Goal: Complete application form

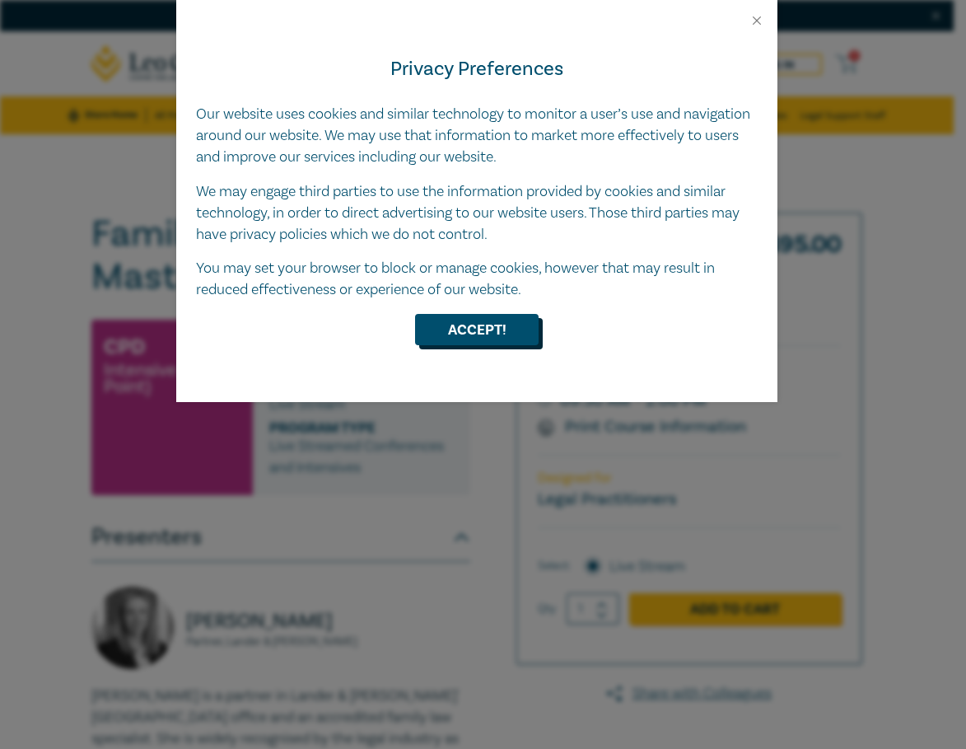
click at [468, 327] on button "Accept!" at bounding box center [477, 329] width 124 height 31
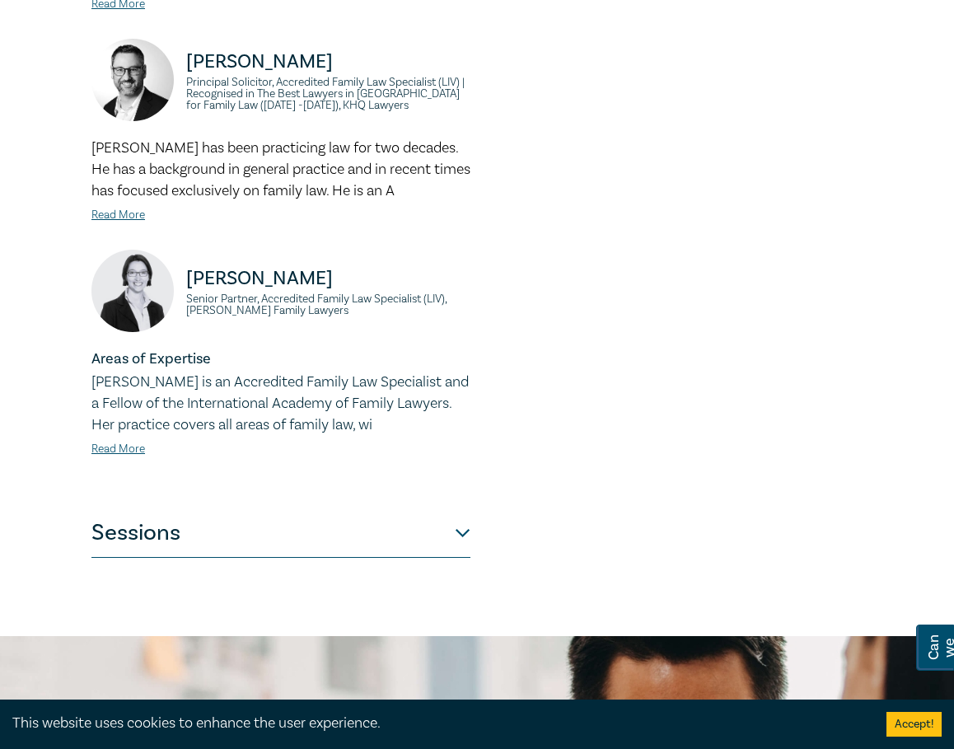
scroll to position [1247, 0]
click at [464, 189] on p "[PERSON_NAME] has been practicing law for two decades. He has a background in g…" at bounding box center [280, 169] width 379 height 64
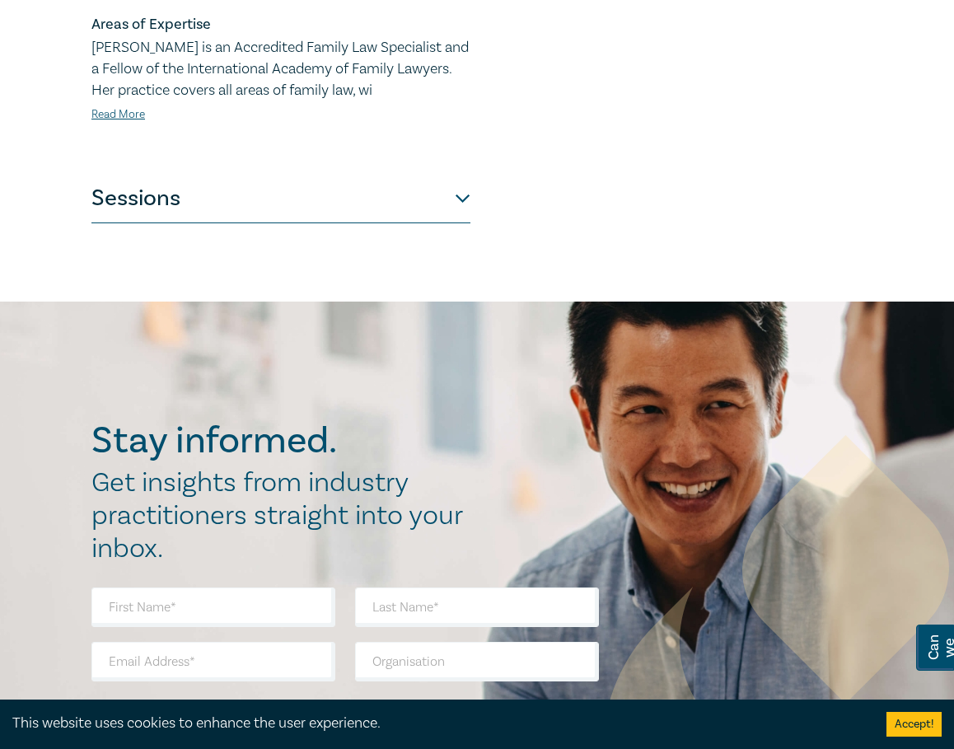
scroll to position [1581, 0]
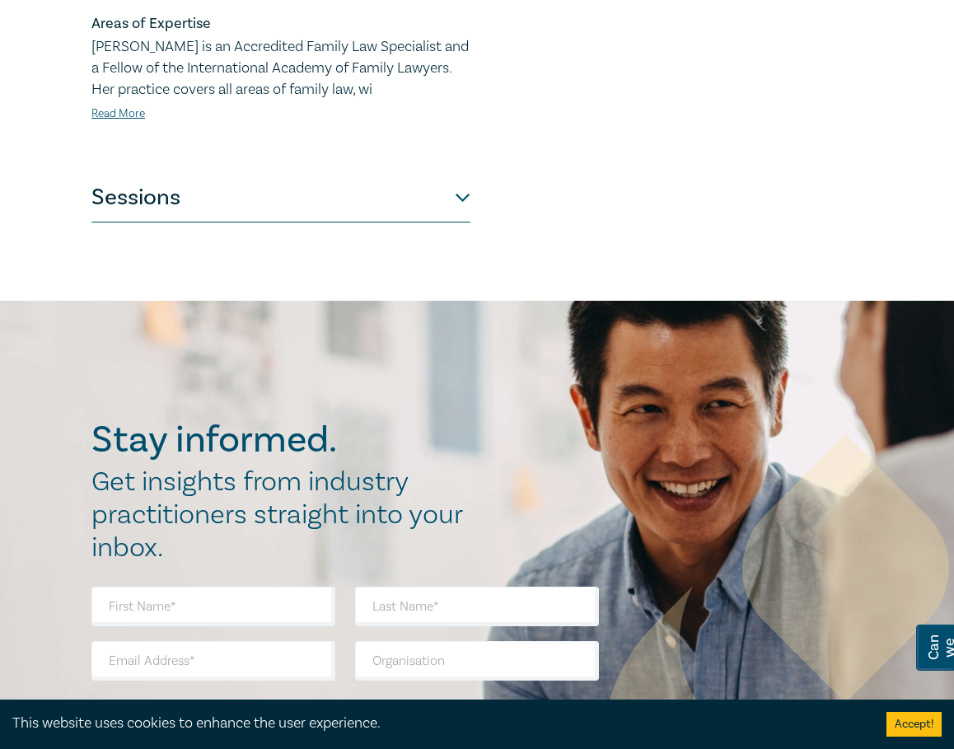
click at [322, 175] on button "Sessions" at bounding box center [280, 197] width 379 height 49
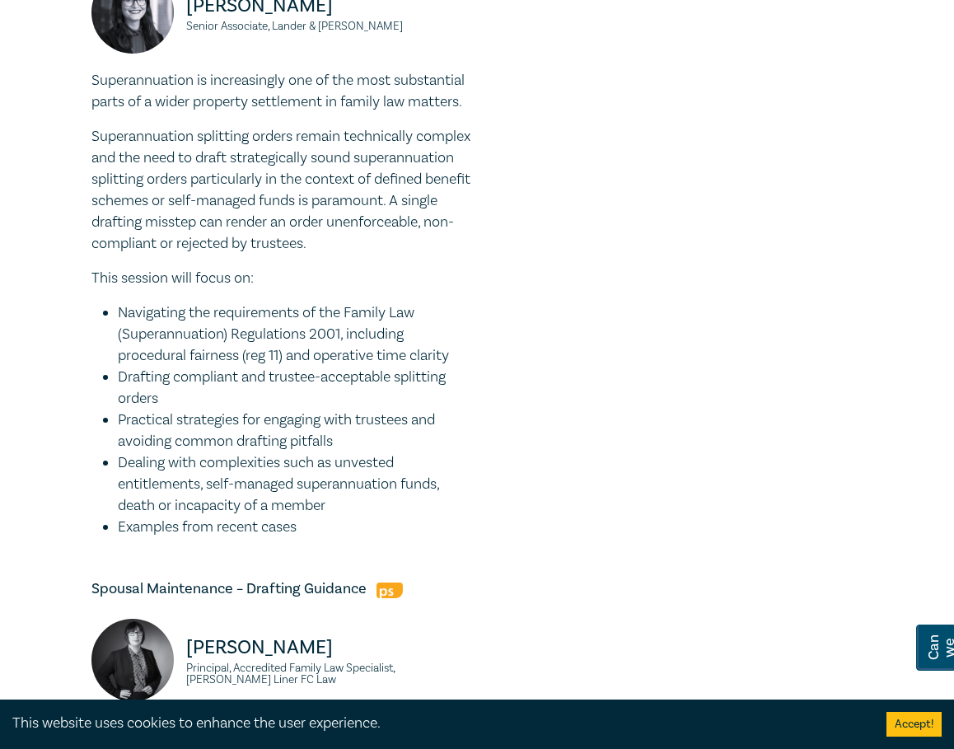
scroll to position [1498, 0]
click at [115, 369] on ul "Navigating the requirements of the Family Law (Superannuation) Regulations 2001…" at bounding box center [280, 421] width 379 height 236
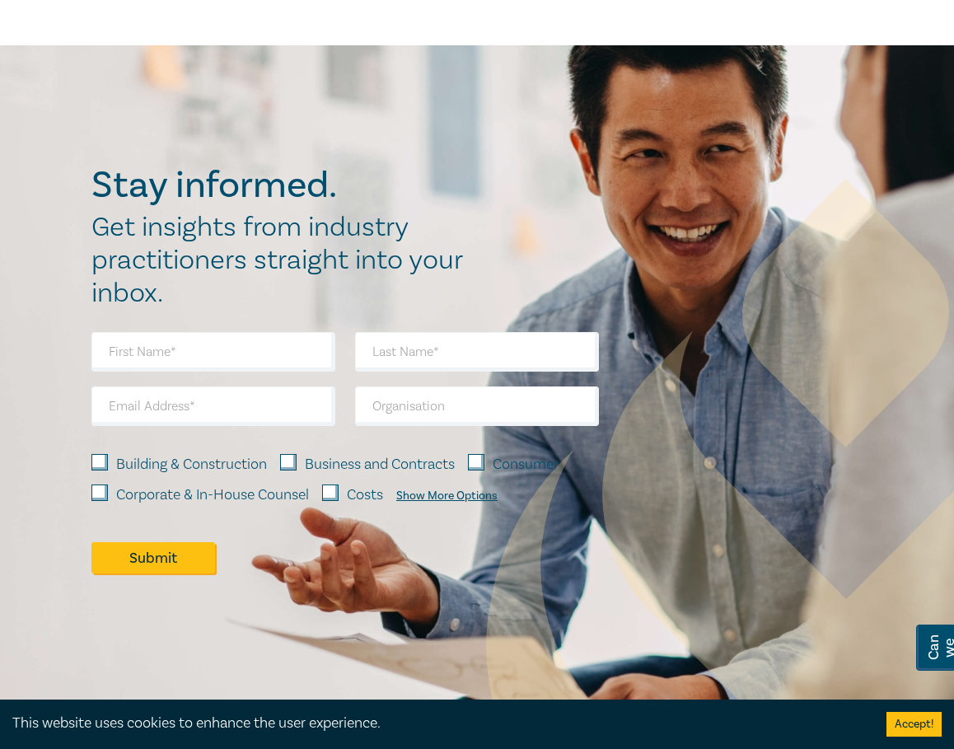
scroll to position [3418, 0]
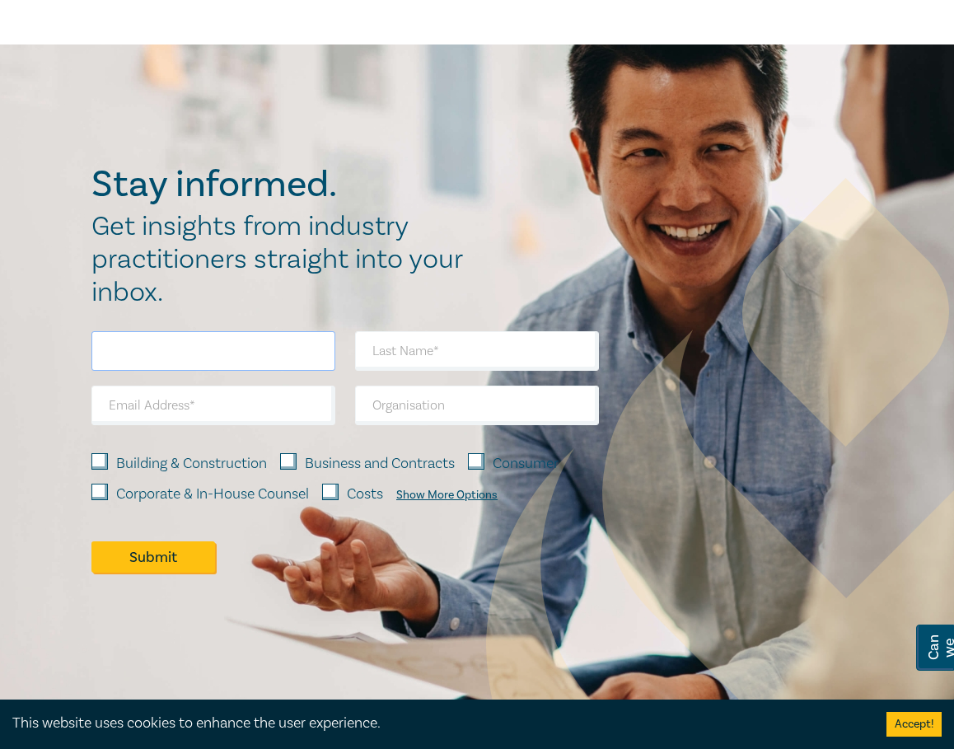
click at [127, 371] on input "text" at bounding box center [213, 351] width 244 height 40
type input "[PERSON_NAME]"
type input "[EMAIL_ADDRESS][DOMAIN_NAME]"
click at [398, 371] on input "text" at bounding box center [477, 351] width 244 height 40
click at [277, 371] on input "[PERSON_NAME]" at bounding box center [213, 351] width 244 height 40
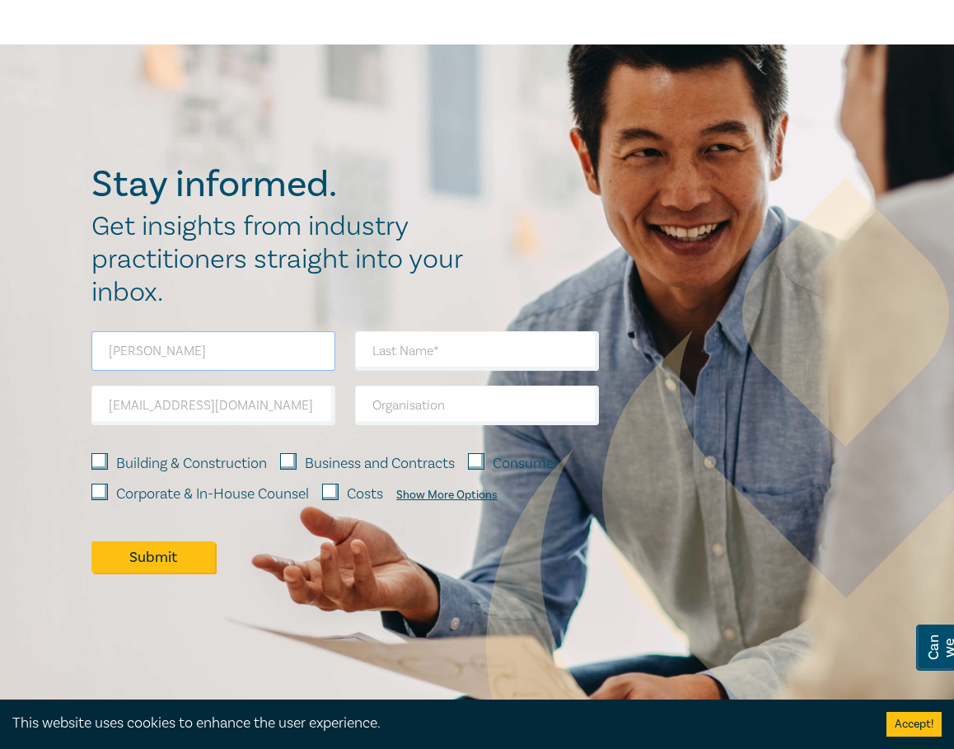
type input "[PERSON_NAME]"
paste input "[PERSON_NAME]"
type input "[PERSON_NAME]"
click at [366, 425] on input "text" at bounding box center [477, 405] width 244 height 40
type input "[PERSON_NAME] Lawyers"
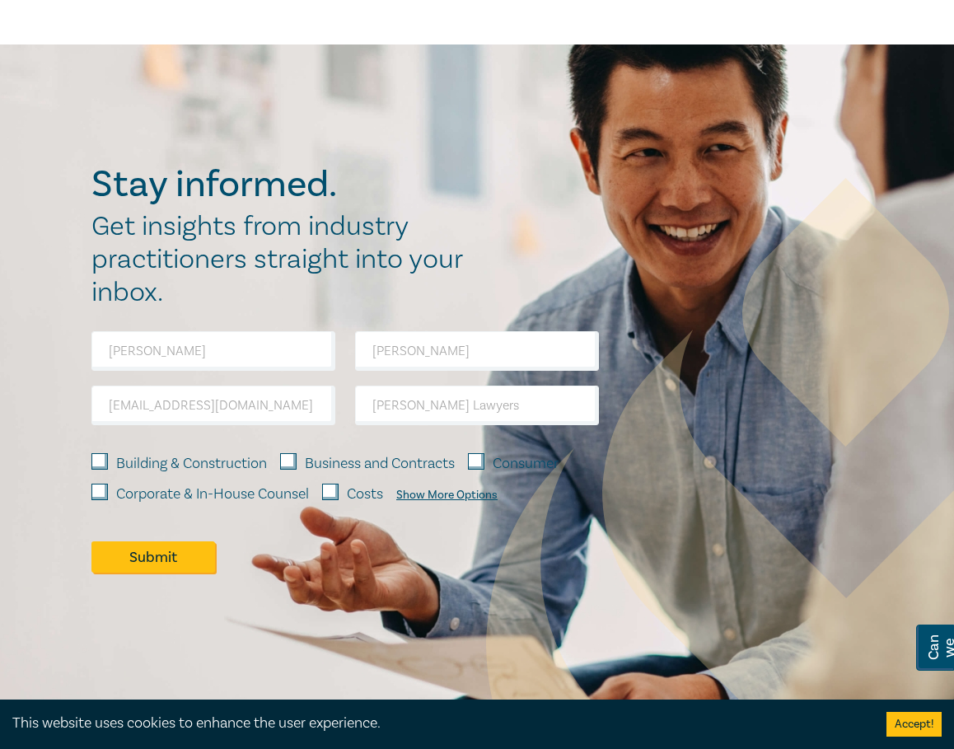
click at [424, 502] on div "Show More Options" at bounding box center [446, 494] width 101 height 13
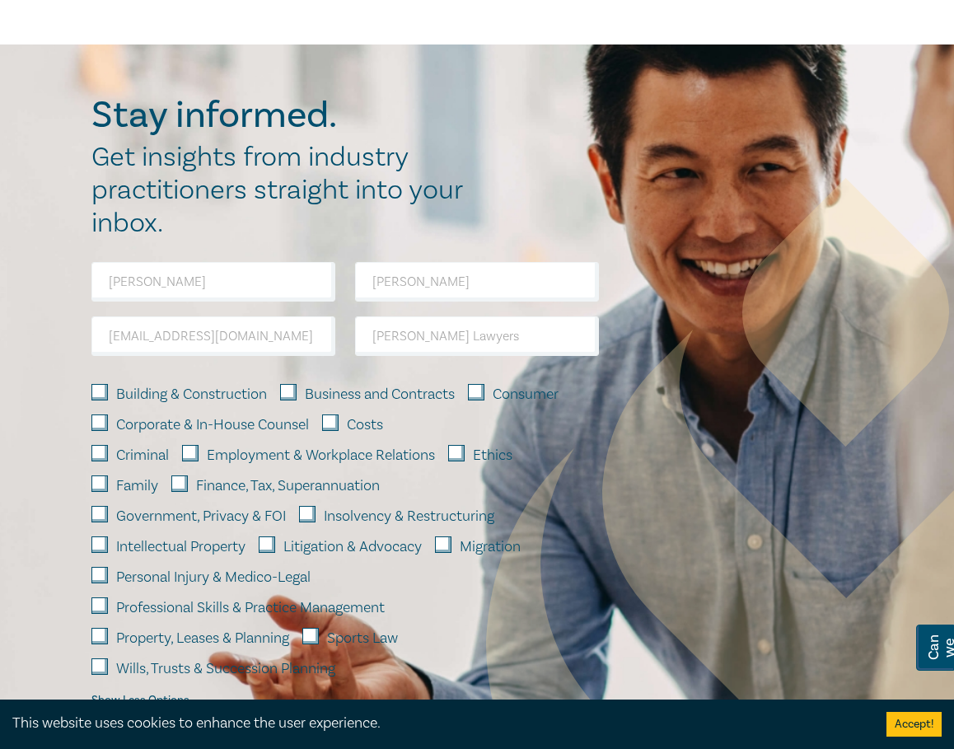
click at [95, 492] on input "Family" at bounding box center [99, 483] width 16 height 16
checkbox input "true"
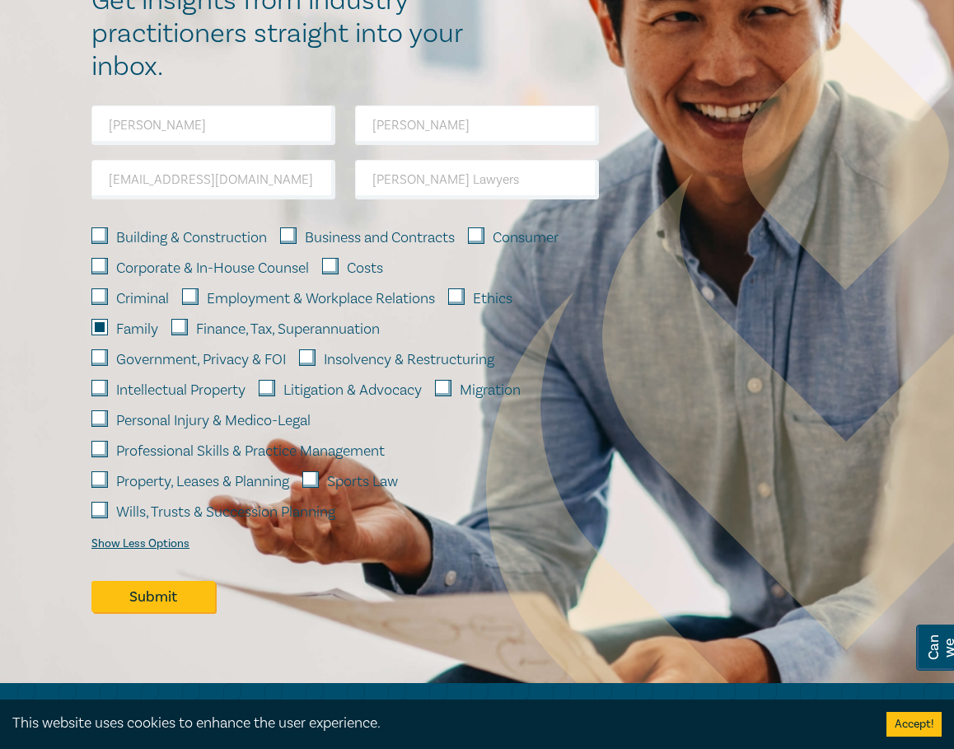
scroll to position [3575, 0]
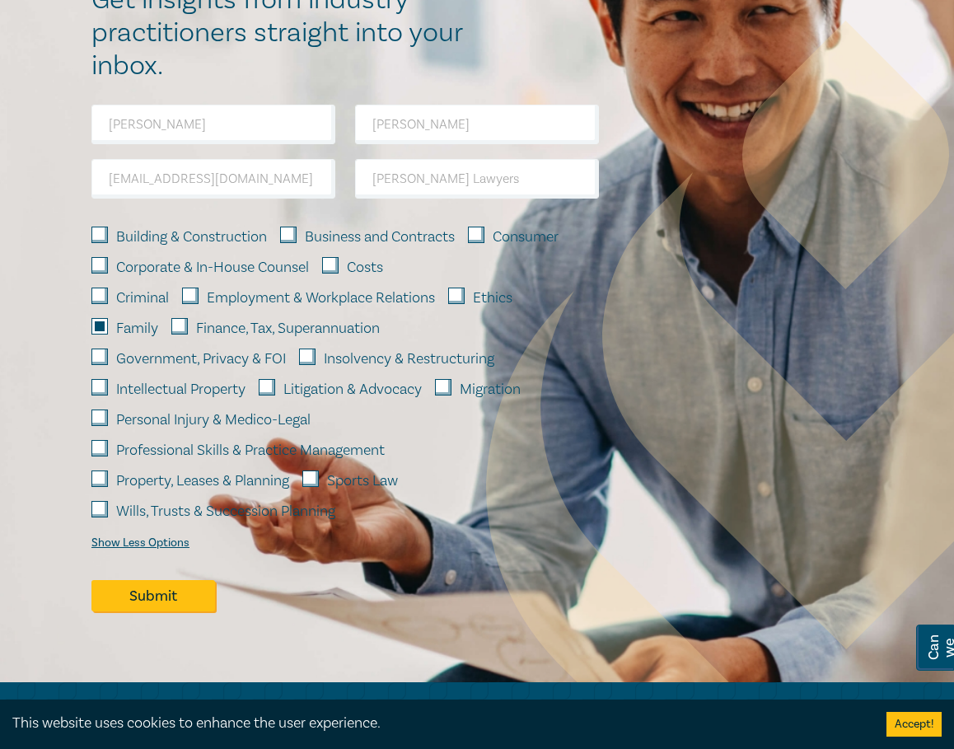
click at [338, 273] on input "Costs" at bounding box center [330, 265] width 16 height 16
checkbox input "true"
click at [456, 304] on input "Ethics" at bounding box center [456, 295] width 16 height 16
checkbox input "true"
click at [98, 487] on input "Property, Leases & Planning" at bounding box center [99, 478] width 16 height 16
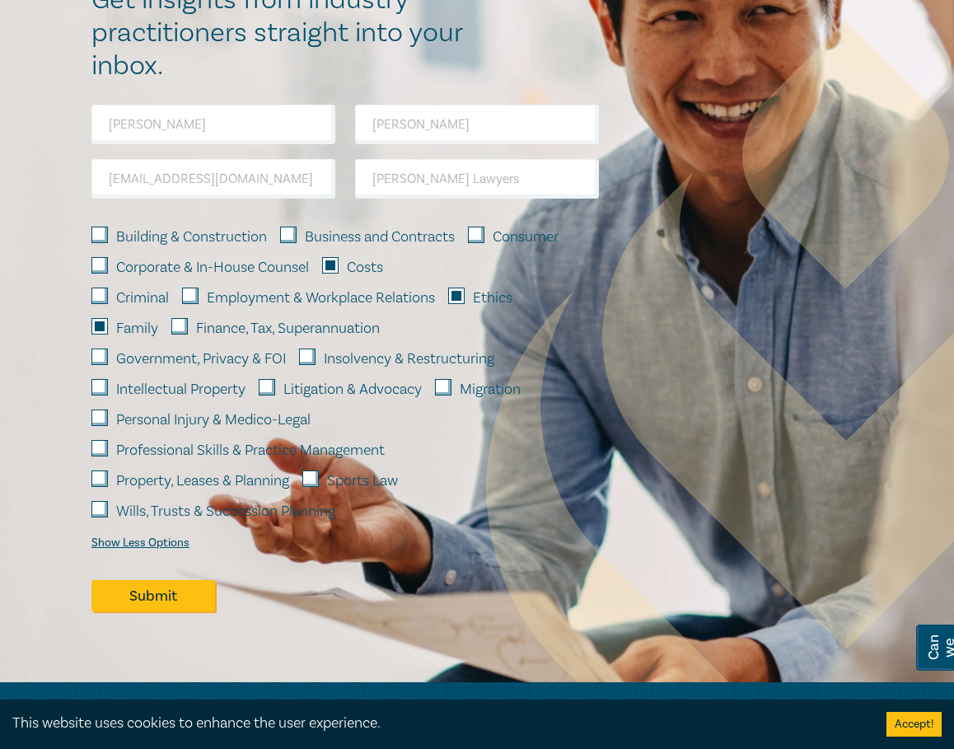
checkbox input "true"
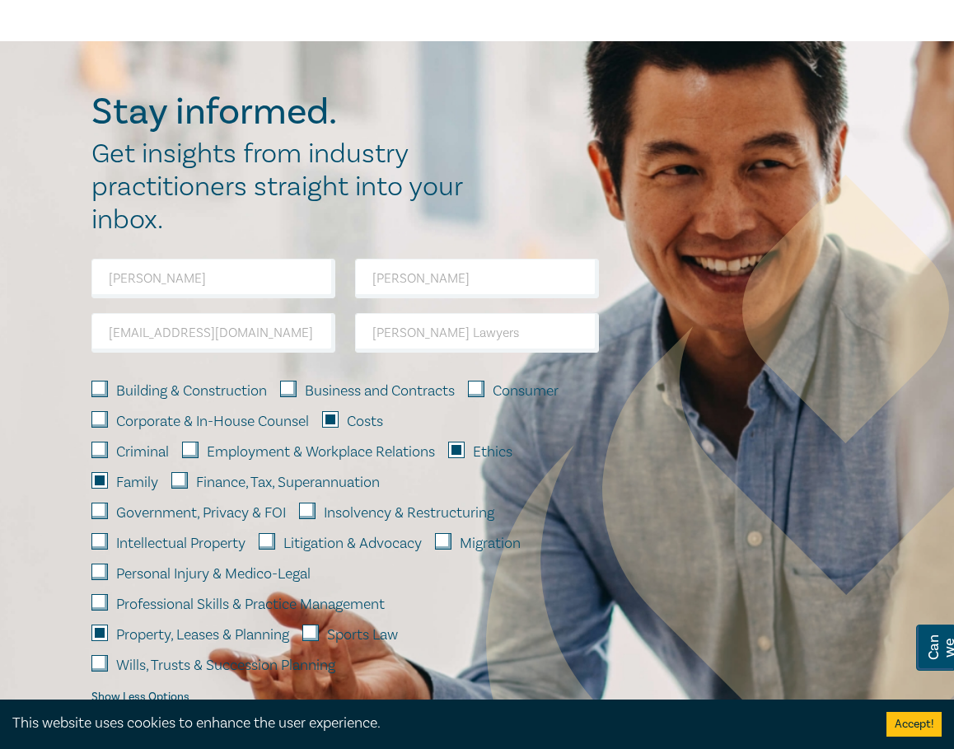
scroll to position [3420, 0]
click at [100, 459] on input "Criminal" at bounding box center [99, 450] width 16 height 16
checkbox input "true"
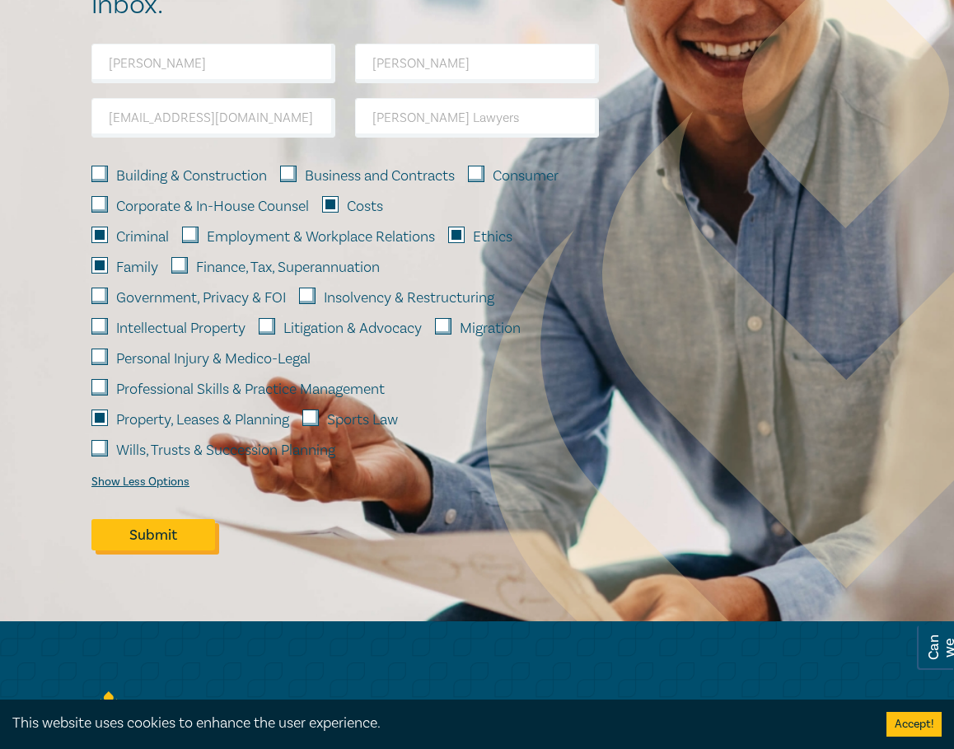
scroll to position [3637, 0]
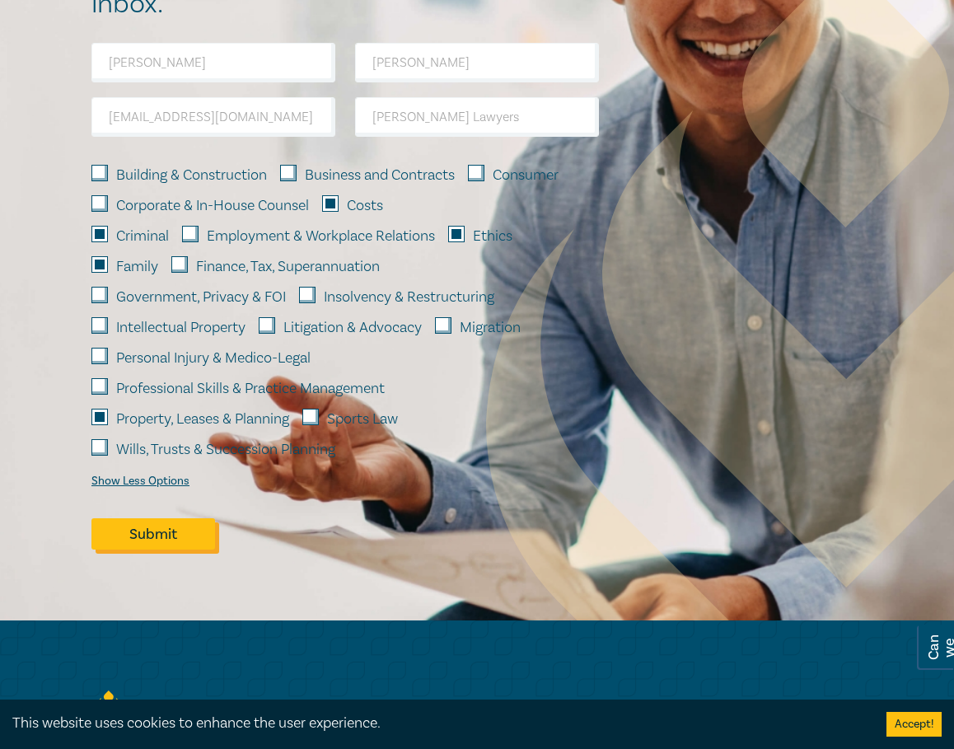
click at [147, 549] on button "Submit" at bounding box center [153, 533] width 124 height 31
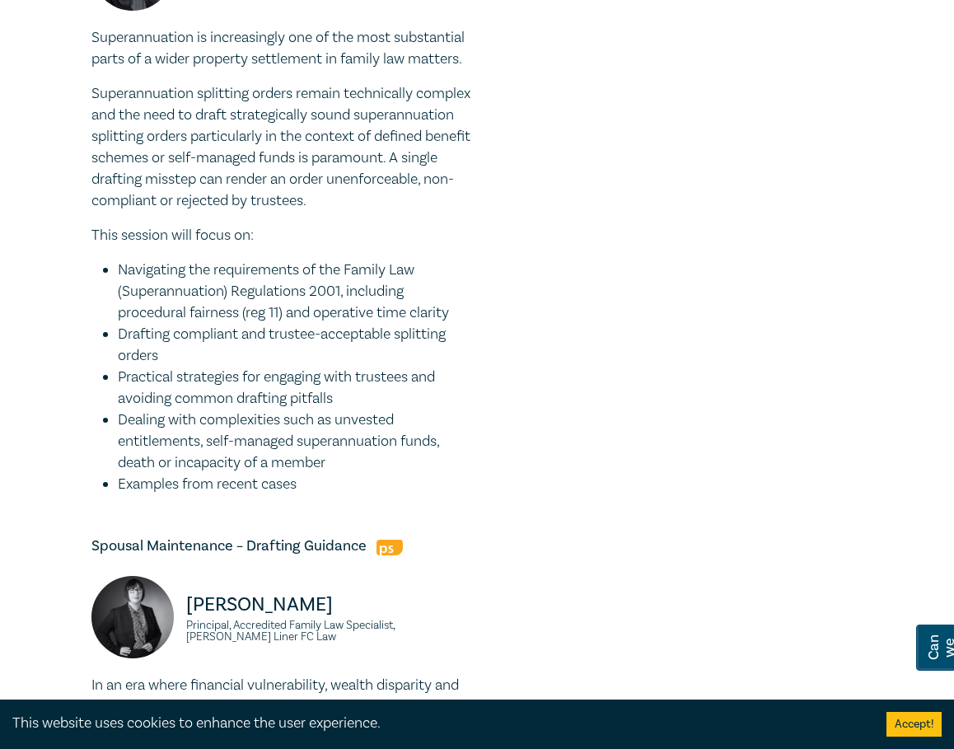
scroll to position [1456, 0]
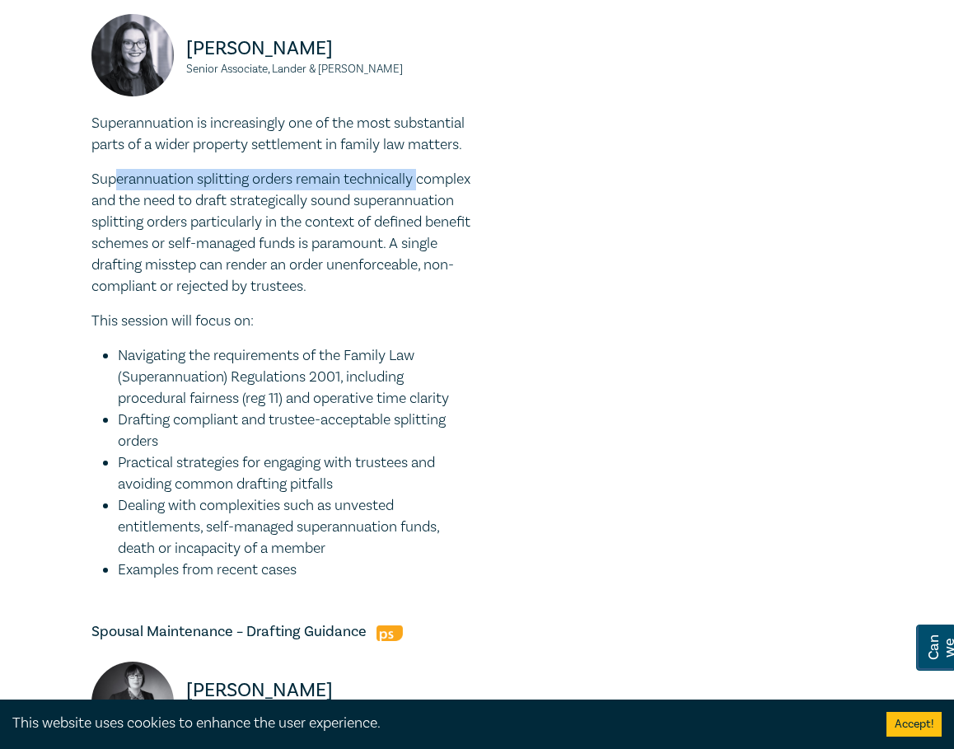
drag, startPoint x: 0, startPoint y: 238, endPoint x: 120, endPoint y: 233, distance: 120.3
click at [120, 233] on div "Family Law Masterclass I25049 CPD Intensive (4 Point) CPD Points 4 Point s Deli…" at bounding box center [477, 342] width 954 height 3328
drag, startPoint x: 120, startPoint y: 233, endPoint x: 55, endPoint y: 254, distance: 68.5
click at [55, 254] on div "Family Law Masterclass I25049 CPD Intensive (4 Point) CPD Points 4 Point s Deli…" at bounding box center [477, 342] width 954 height 3328
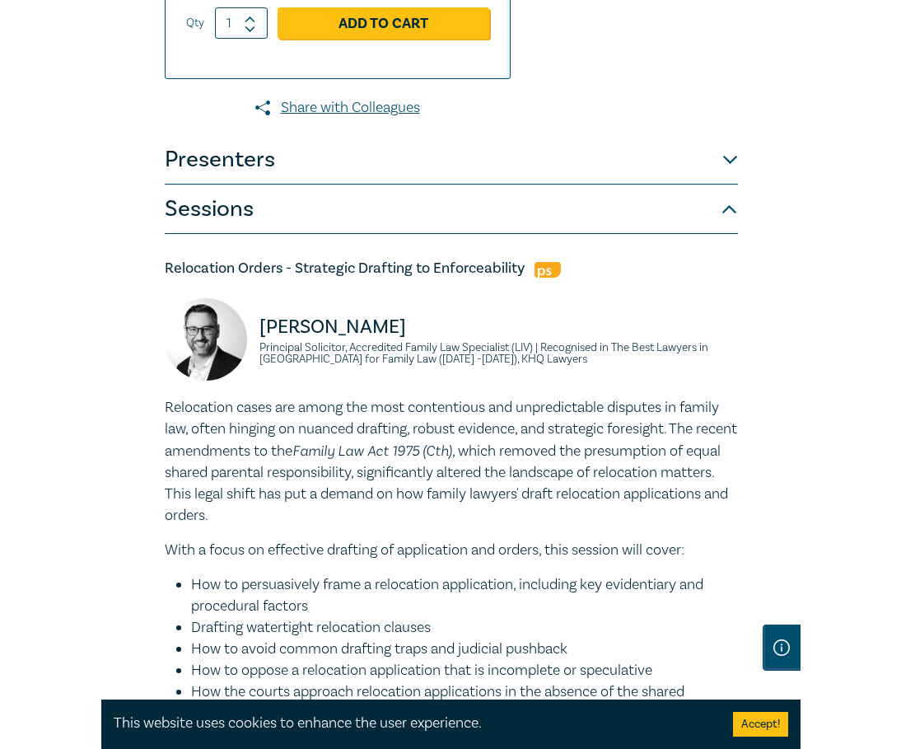
scroll to position [762, 0]
